Goal: Task Accomplishment & Management: Use online tool/utility

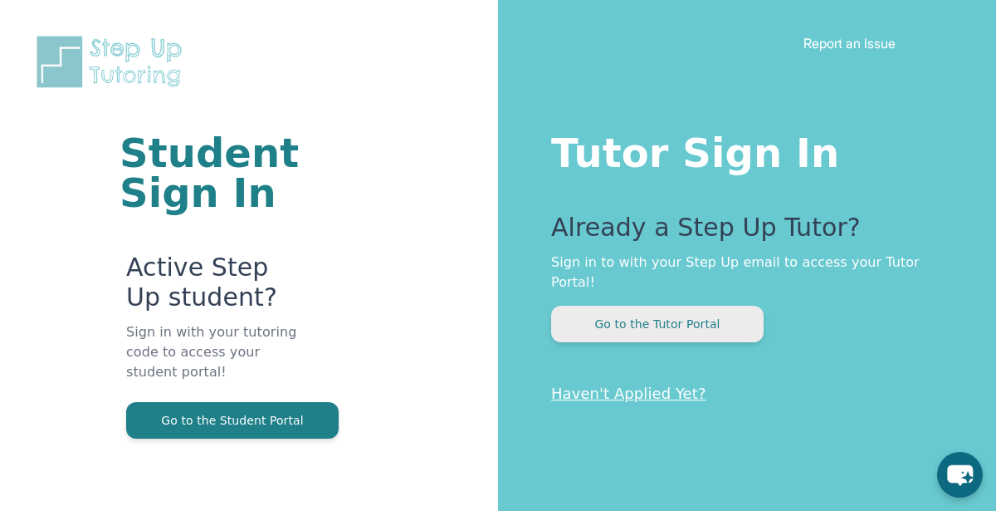
click at [724, 305] on button "Go to the Tutor Portal" at bounding box center [657, 323] width 213 height 37
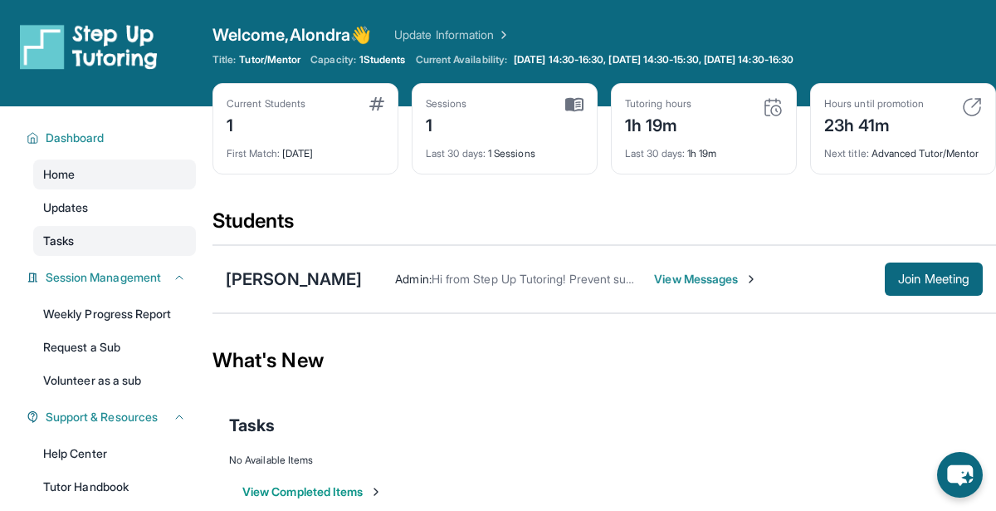
click at [91, 239] on link "Tasks" at bounding box center [114, 241] width 163 height 30
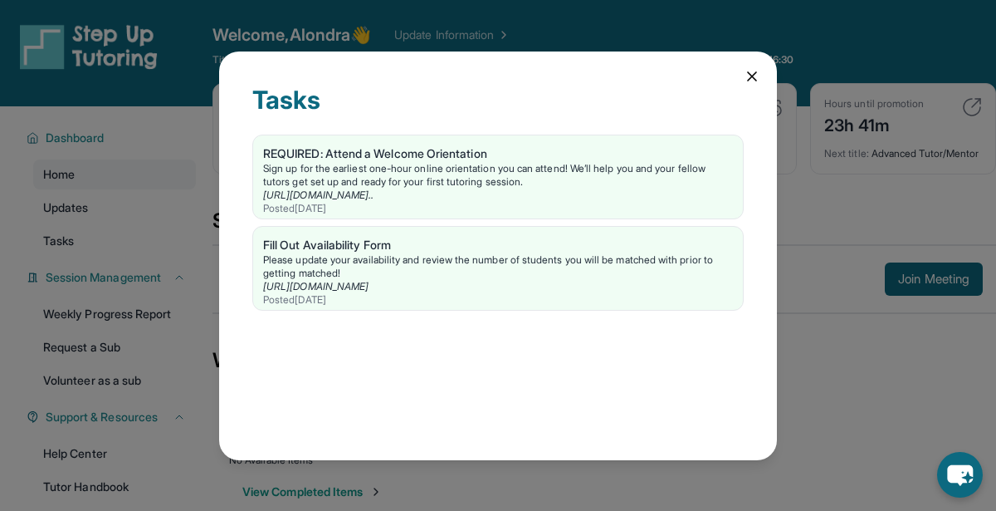
click at [745, 82] on icon at bounding box center [752, 76] width 17 height 17
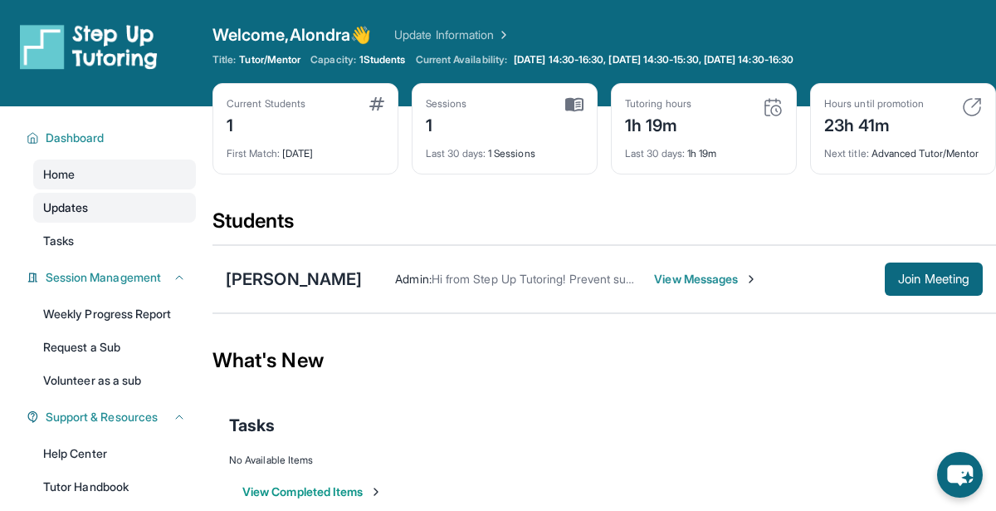
click at [76, 203] on span "Updates" at bounding box center [66, 207] width 46 height 17
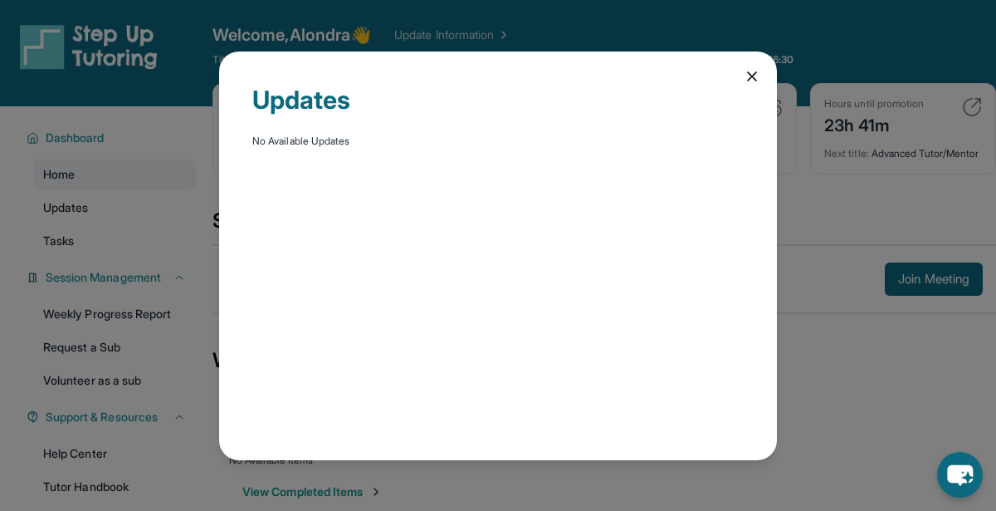
click at [747, 71] on icon at bounding box center [752, 76] width 17 height 17
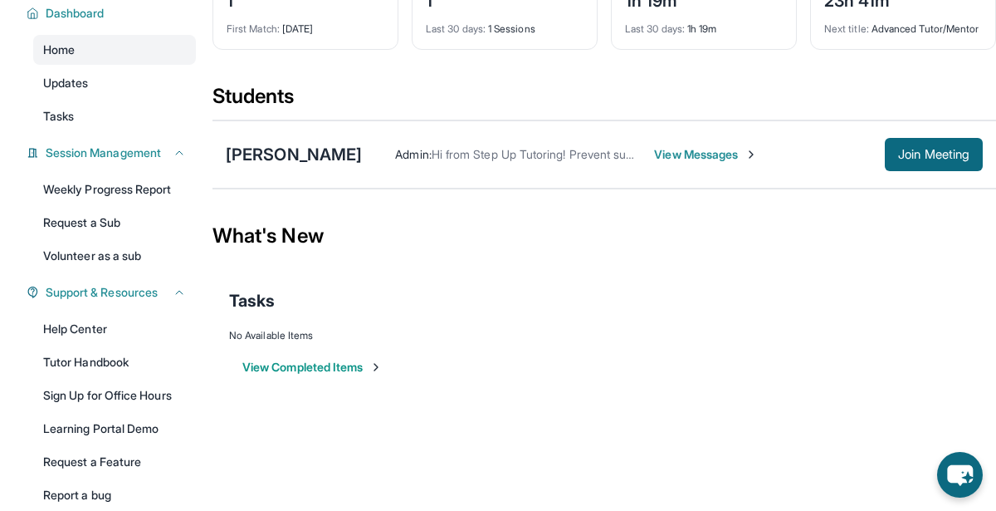
scroll to position [134, 0]
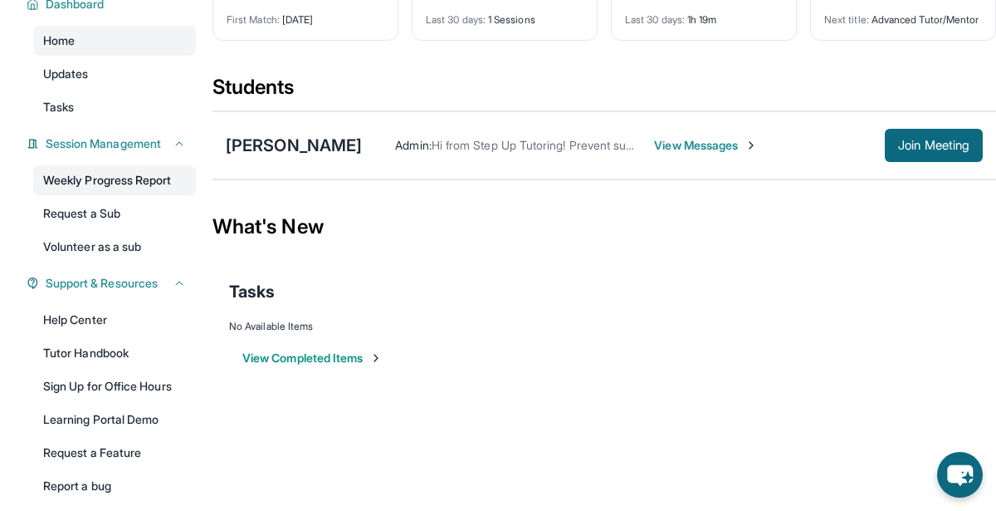
click at [141, 177] on link "Weekly Progress Report" at bounding box center [114, 180] width 163 height 30
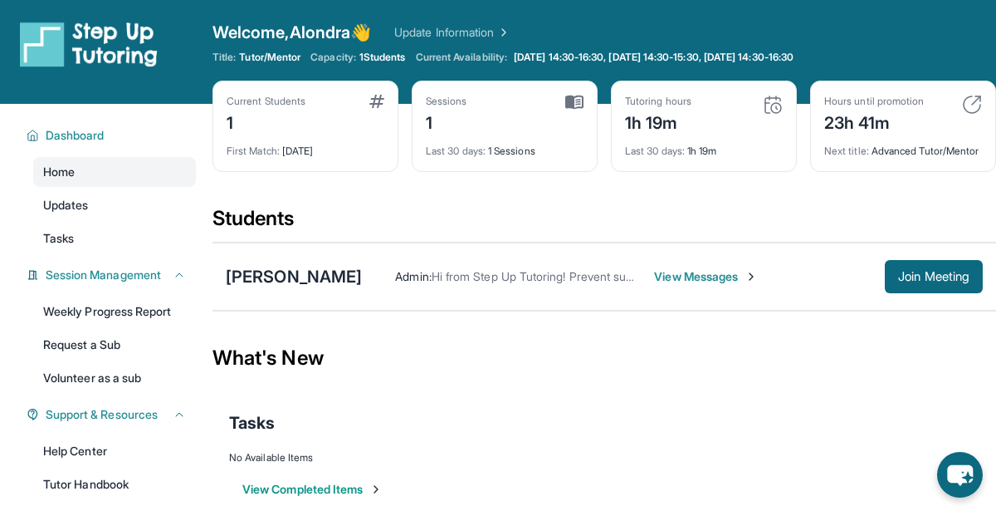
scroll to position [0, 0]
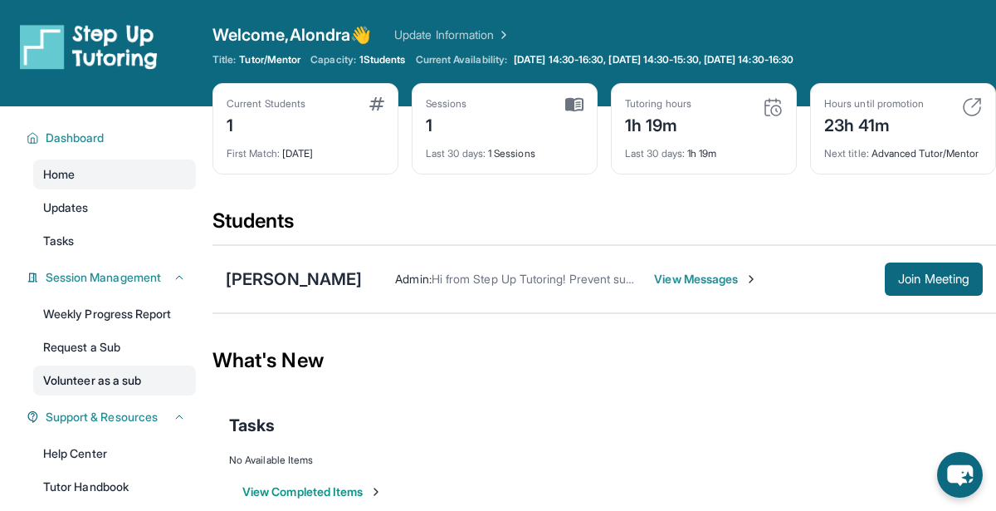
click at [119, 383] on link "Volunteer as a sub" at bounding box center [114, 380] width 163 height 30
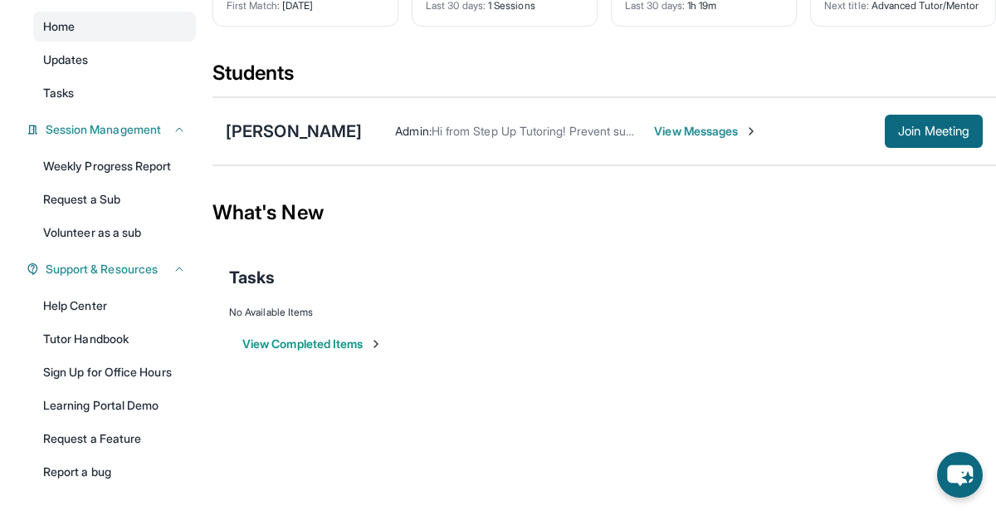
scroll to position [206, 0]
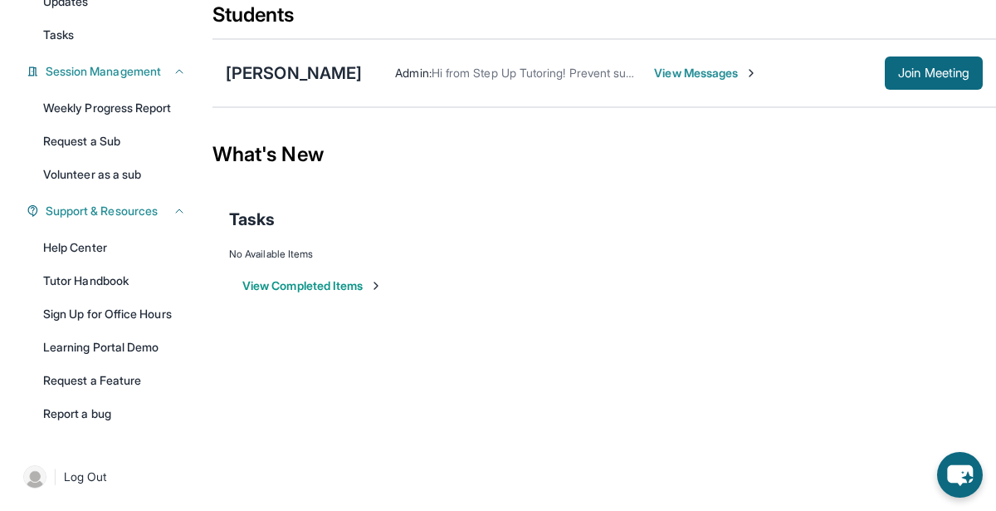
click at [522, 334] on html "Open sidebar Welcome, Alondra 👋 Update Information Title: Tutor/Mentor Capacity…" at bounding box center [498, 64] width 996 height 540
click at [692, 81] on span "View Messages" at bounding box center [706, 73] width 104 height 17
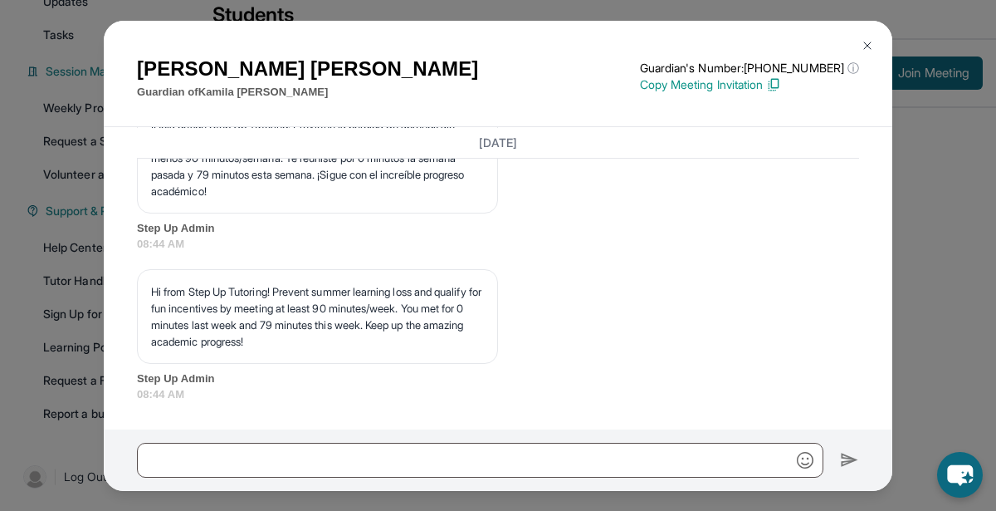
scroll to position [5154, 0]
click at [872, 43] on img at bounding box center [867, 45] width 13 height 13
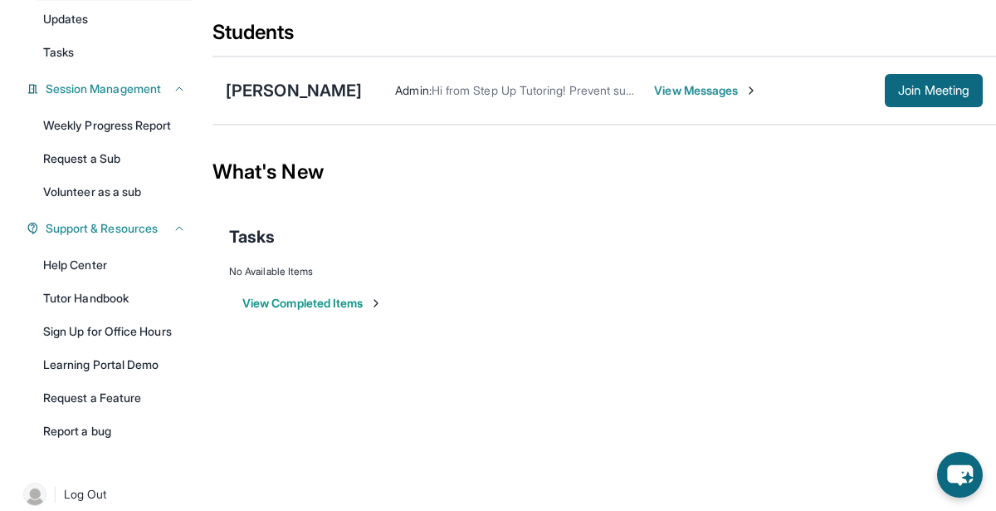
scroll to position [206, 0]
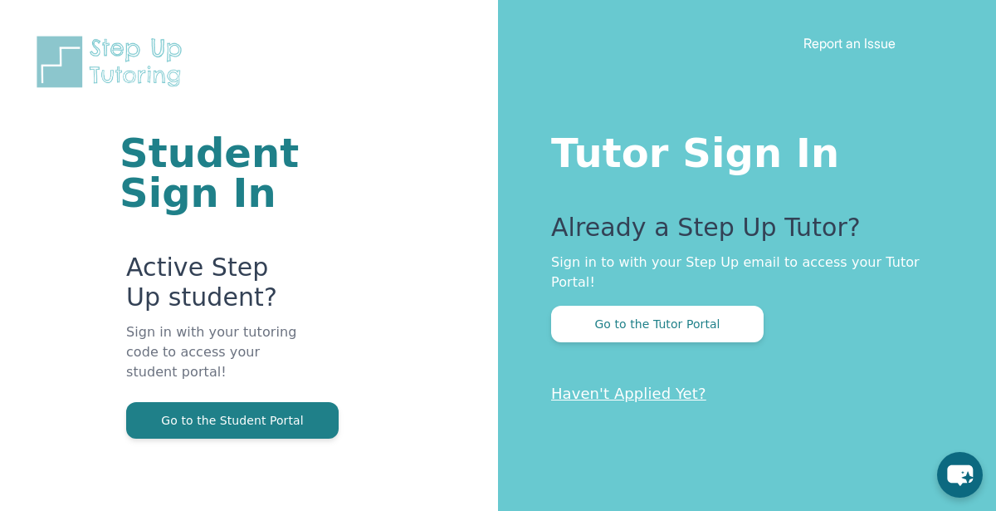
click at [620, 325] on div "Tutor Sign In Already a Step Up Tutor? Sign in to with your Step Up email to ac…" at bounding box center [747, 255] width 498 height 511
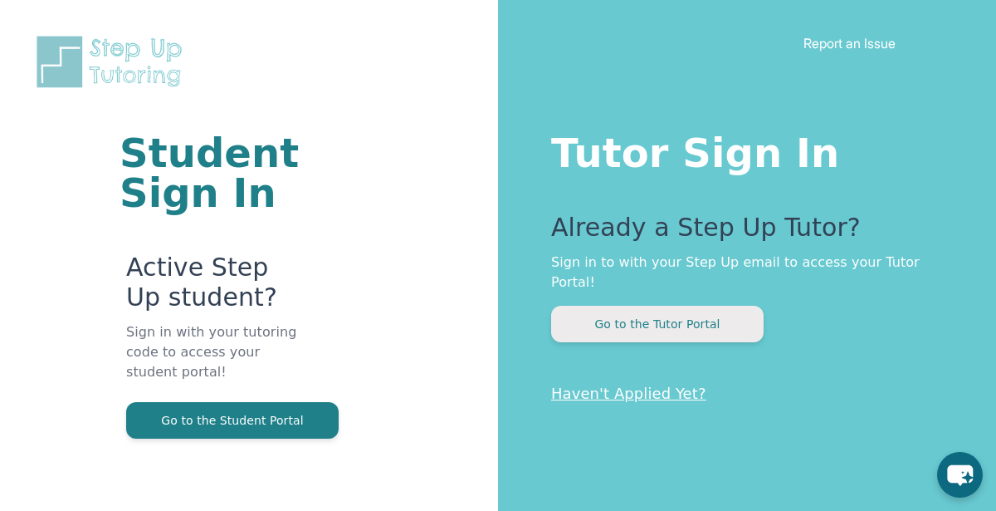
click at [630, 315] on button "Go to the Tutor Portal" at bounding box center [657, 323] width 213 height 37
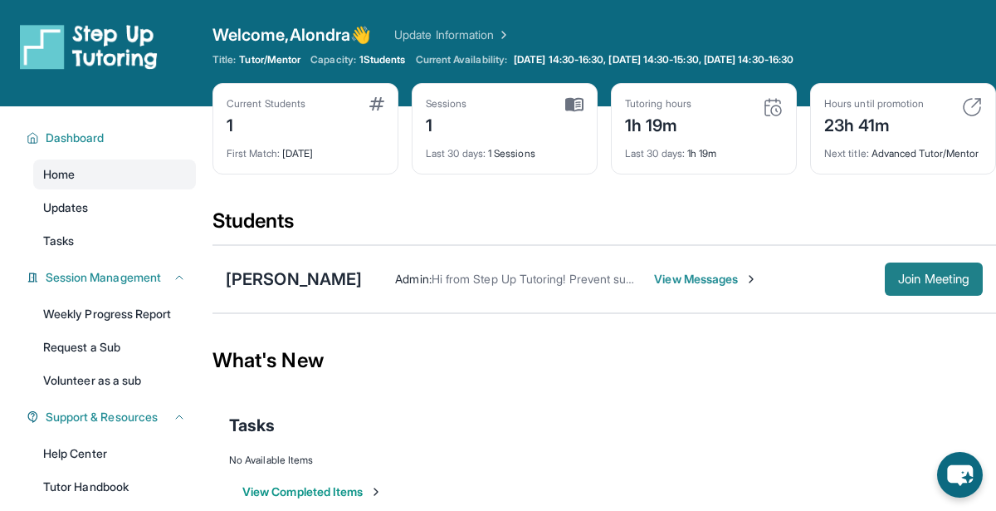
click at [898, 284] on span "Join Meeting" at bounding box center [933, 279] width 71 height 10
click at [928, 284] on span "Join Meeting" at bounding box center [933, 279] width 71 height 10
